Goal: Information Seeking & Learning: Check status

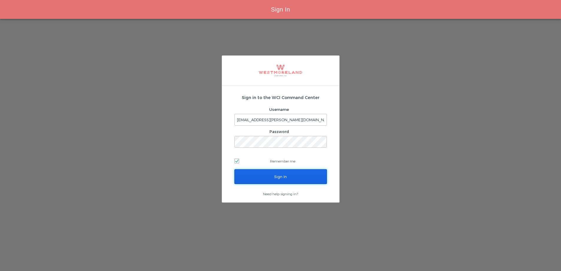
click at [260, 181] on input "Sign In" at bounding box center [280, 176] width 92 height 15
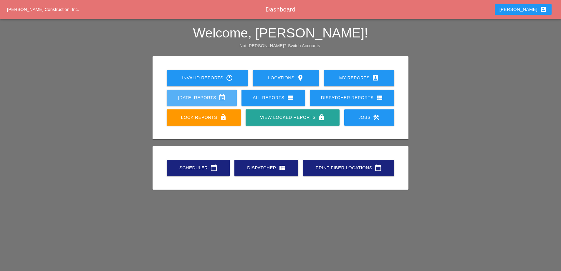
click at [223, 92] on link "[DATE] Reports event" at bounding box center [202, 98] width 70 height 16
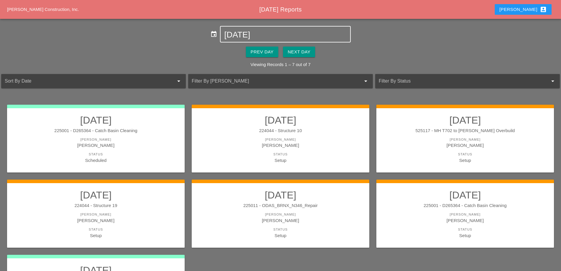
click at [266, 37] on input "[DATE]" at bounding box center [285, 34] width 122 height 9
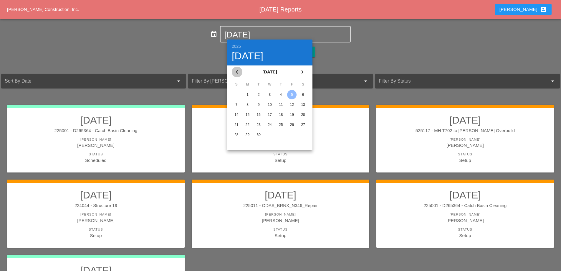
click at [239, 70] on icon "chevron_left" at bounding box center [237, 71] width 7 height 7
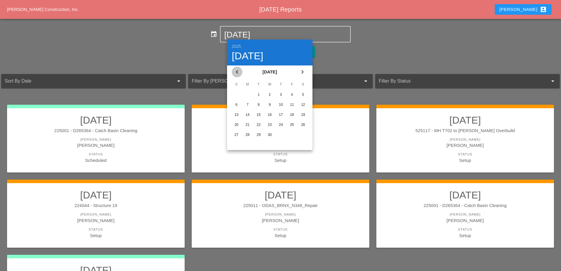
click at [239, 70] on icon "chevron_left" at bounding box center [237, 71] width 7 height 7
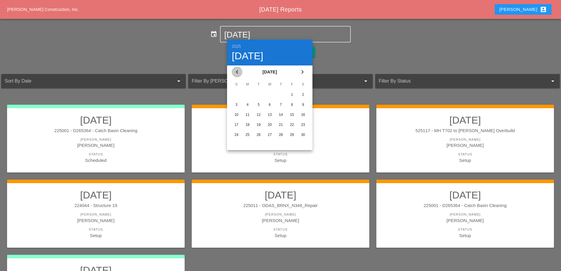
click at [239, 70] on icon "chevron_left" at bounding box center [237, 71] width 7 height 7
click at [303, 68] on icon "chevron_right" at bounding box center [302, 71] width 7 height 7
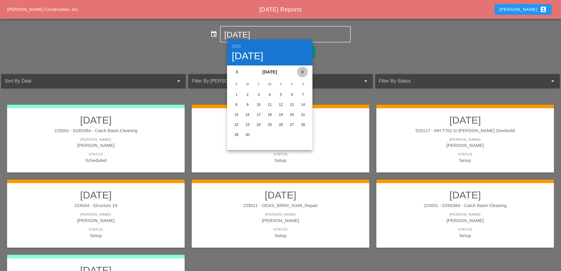
click at [303, 68] on button "chevron_right" at bounding box center [302, 72] width 11 height 11
click at [303, 68] on icon "chevron_right" at bounding box center [302, 71] width 7 height 7
click at [303, 68] on button "chevron_right" at bounding box center [302, 72] width 11 height 11
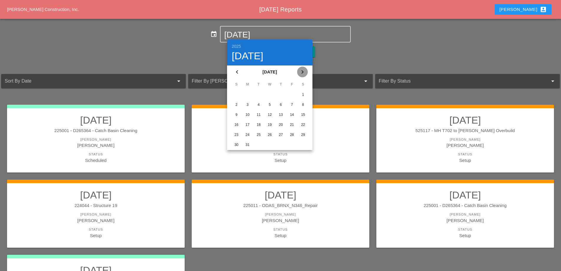
click at [302, 68] on button "chevron_right" at bounding box center [302, 72] width 11 height 11
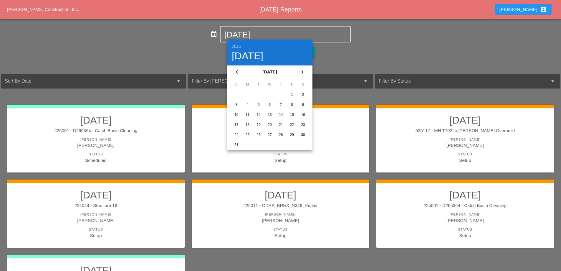
click at [283, 112] on div "14" at bounding box center [280, 114] width 9 height 9
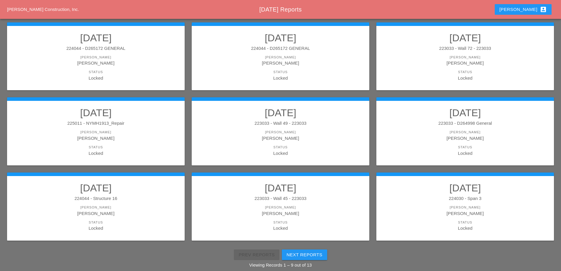
scroll to position [105, 0]
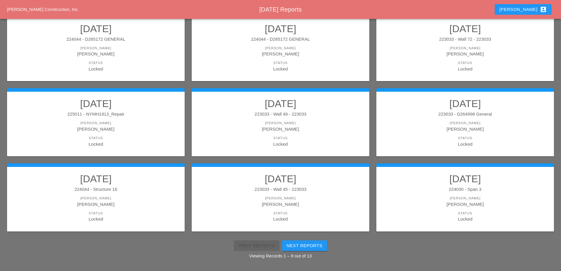
click at [113, 198] on div "[PERSON_NAME]" at bounding box center [96, 198] width 166 height 5
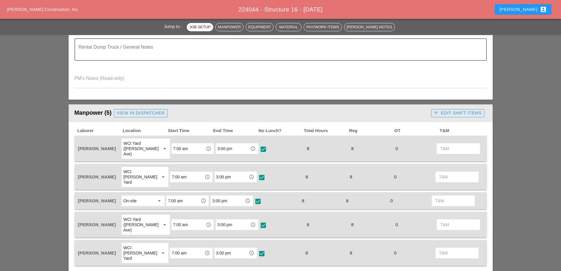
scroll to position [206, 0]
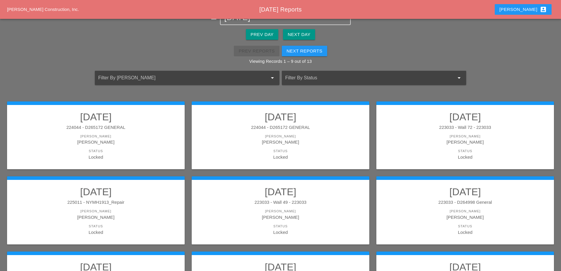
scroll to position [29, 0]
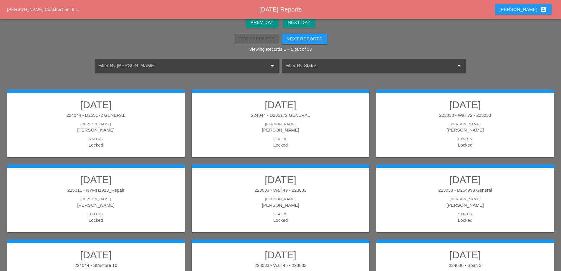
click at [102, 118] on div "224044 - D265172 GENERAL" at bounding box center [96, 115] width 166 height 7
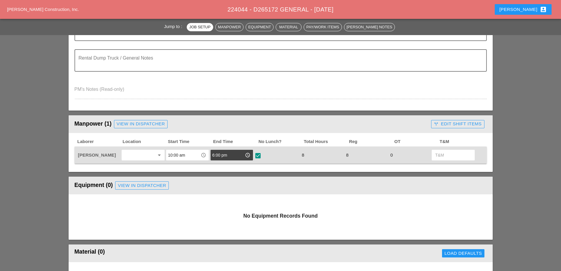
scroll to position [177, 0]
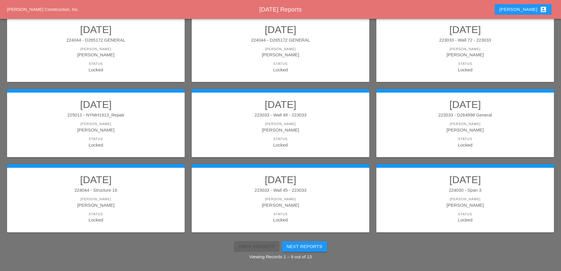
scroll to position [105, 0]
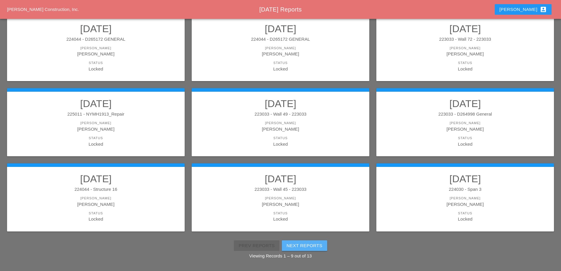
click at [305, 246] on div "Next Reports" at bounding box center [305, 245] width 36 height 7
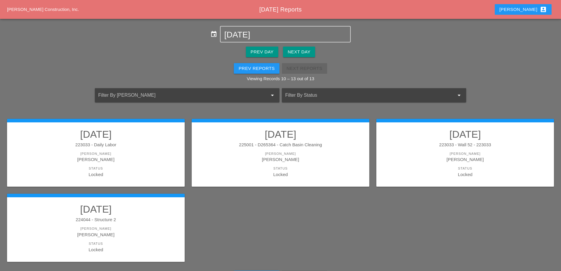
click at [113, 221] on div "224044 - Structure 2" at bounding box center [96, 219] width 166 height 7
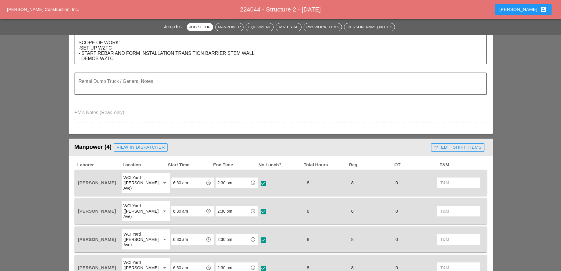
scroll to position [147, 0]
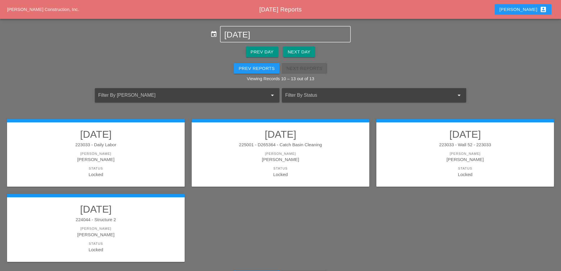
click at [257, 68] on div "Prev Reports" at bounding box center [257, 68] width 36 height 7
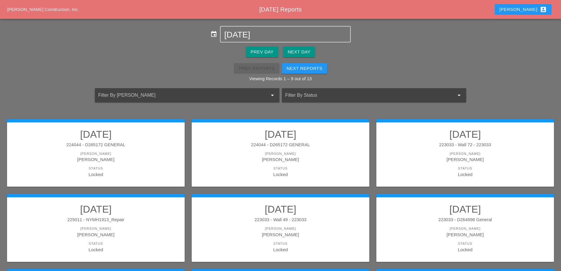
click at [135, 141] on link "[DATE] 224044 - D265172 GENERAL [PERSON_NAME] [PERSON_NAME] Status Locked" at bounding box center [96, 152] width 166 height 49
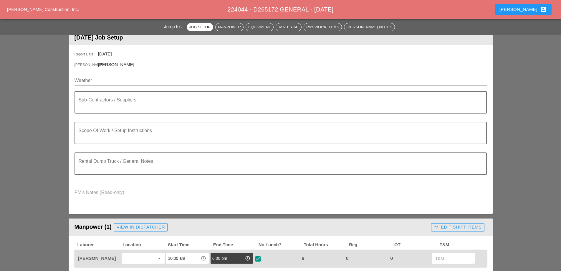
scroll to position [59, 0]
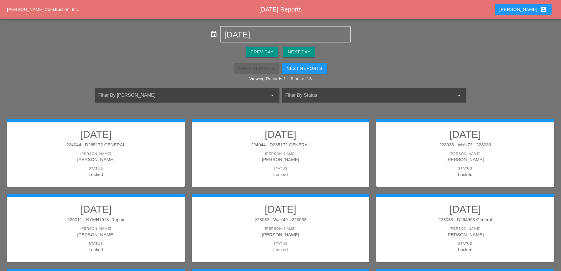
click at [292, 147] on div "224044 - D265172 GENERAL" at bounding box center [281, 144] width 166 height 7
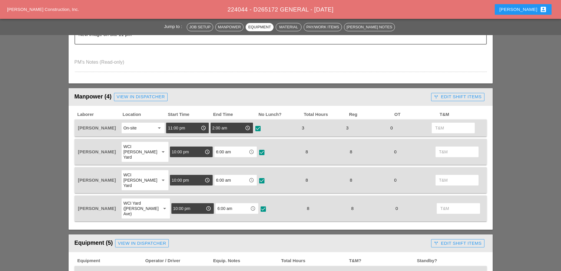
scroll to position [177, 0]
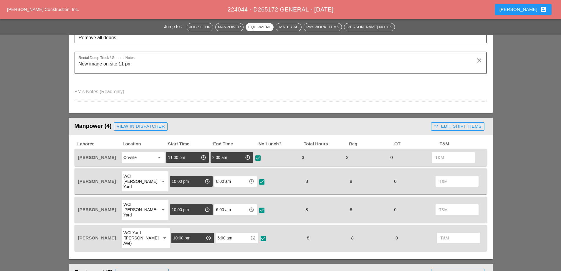
click at [346, 186] on div "8" at bounding box center [368, 180] width 44 height 21
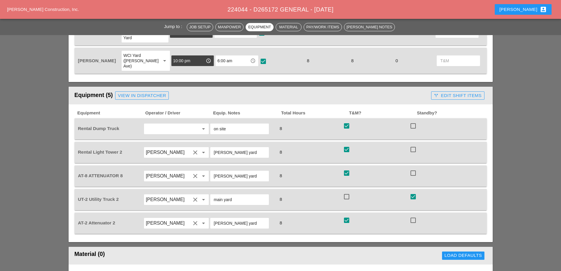
scroll to position [265, 0]
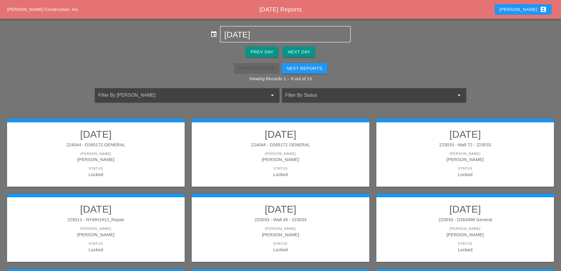
click at [262, 145] on div "224044 - D265172 GENERAL" at bounding box center [281, 144] width 166 height 7
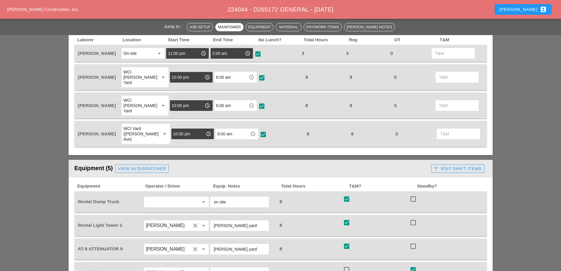
scroll to position [118, 0]
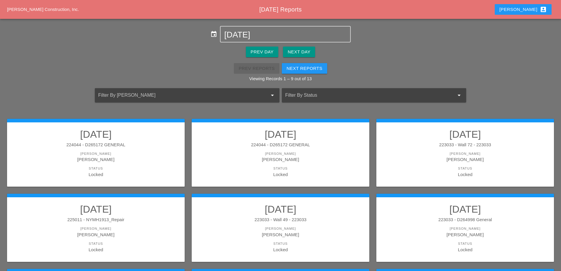
click at [153, 161] on div "[PERSON_NAME]" at bounding box center [96, 159] width 166 height 7
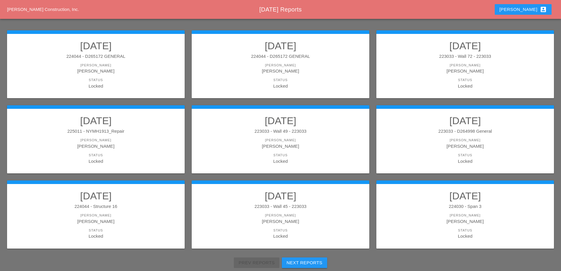
scroll to position [105, 0]
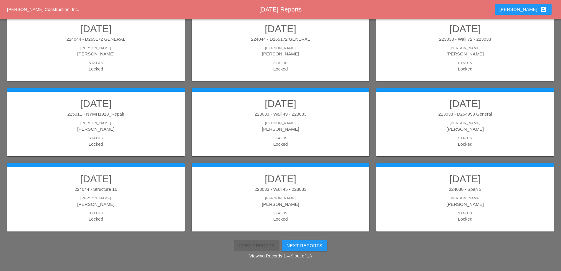
click at [143, 199] on div "[PERSON_NAME]" at bounding box center [96, 198] width 166 height 5
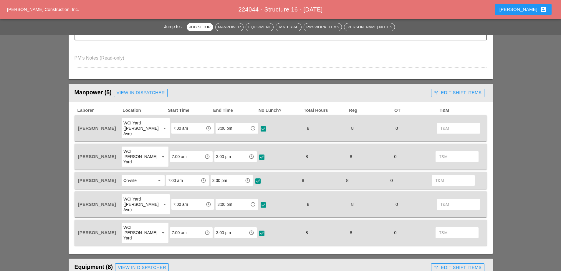
scroll to position [236, 0]
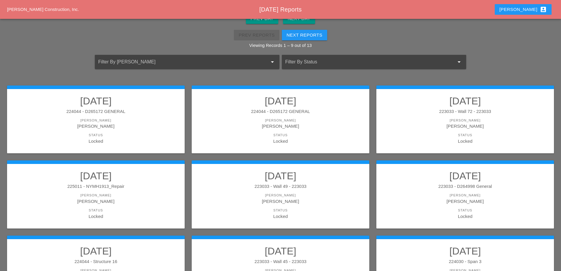
scroll to position [17, 0]
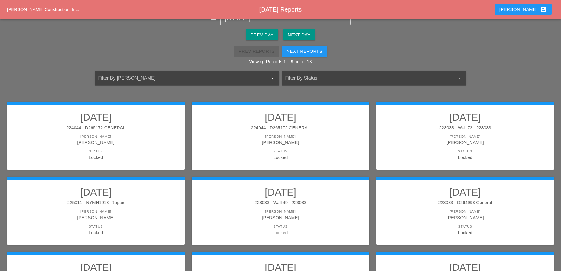
click at [306, 138] on div "[PERSON_NAME]" at bounding box center [281, 136] width 166 height 5
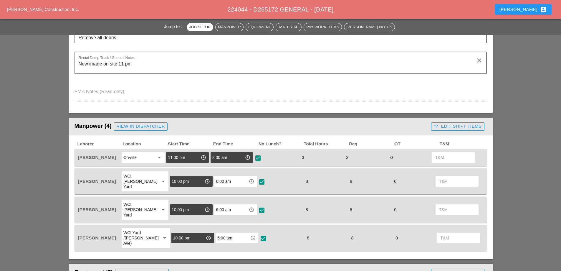
scroll to position [206, 0]
